Goal: Communication & Community: Answer question/provide support

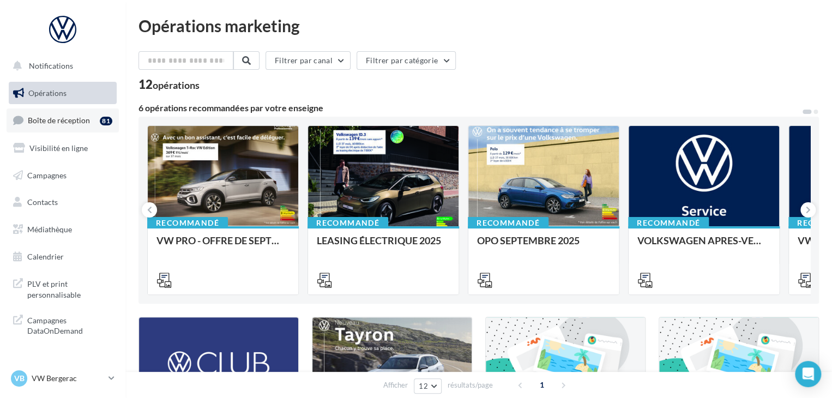
click at [91, 125] on link "Boîte de réception 81" at bounding box center [63, 120] width 112 height 23
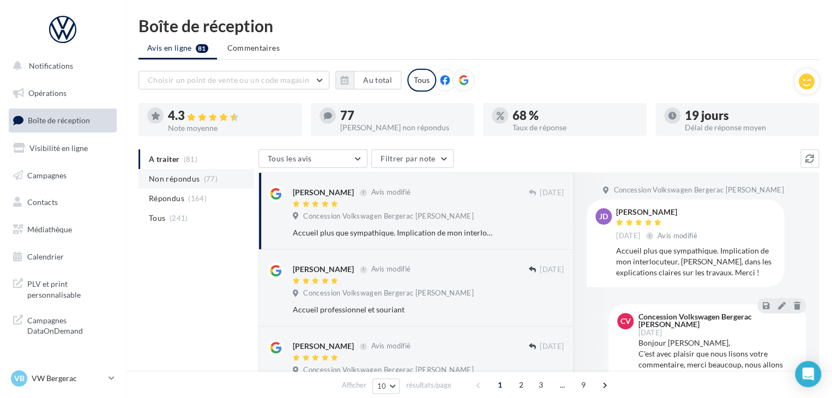
click at [185, 182] on span "Non répondus" at bounding box center [174, 178] width 51 height 11
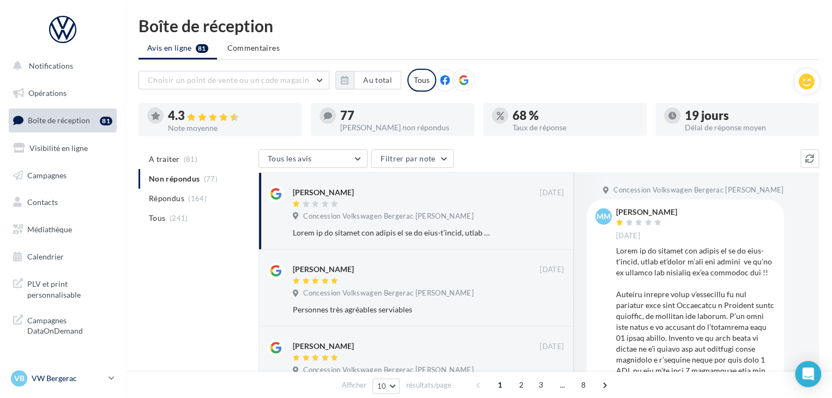
click at [105, 377] on link "VB VW Bergerac vw-lasa-24100" at bounding box center [63, 378] width 108 height 21
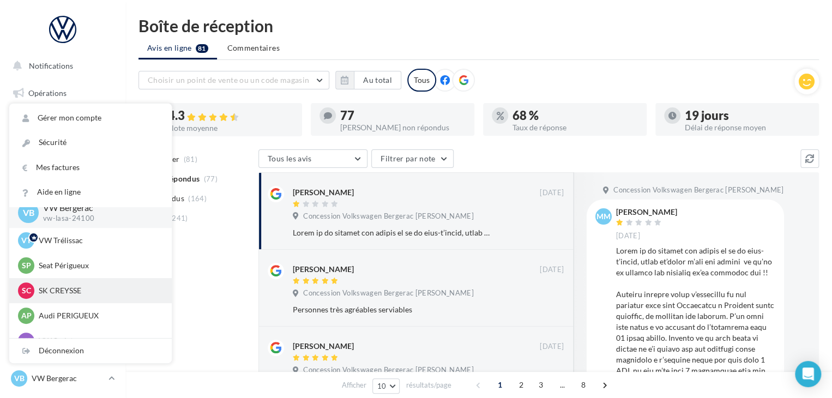
scroll to position [25, 0]
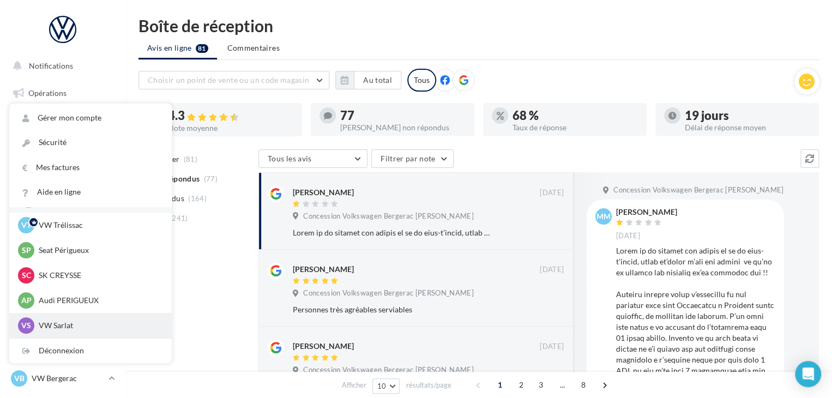
click at [88, 326] on p "VW Sarlat" at bounding box center [99, 325] width 120 height 11
